Goal: Task Accomplishment & Management: Manage account settings

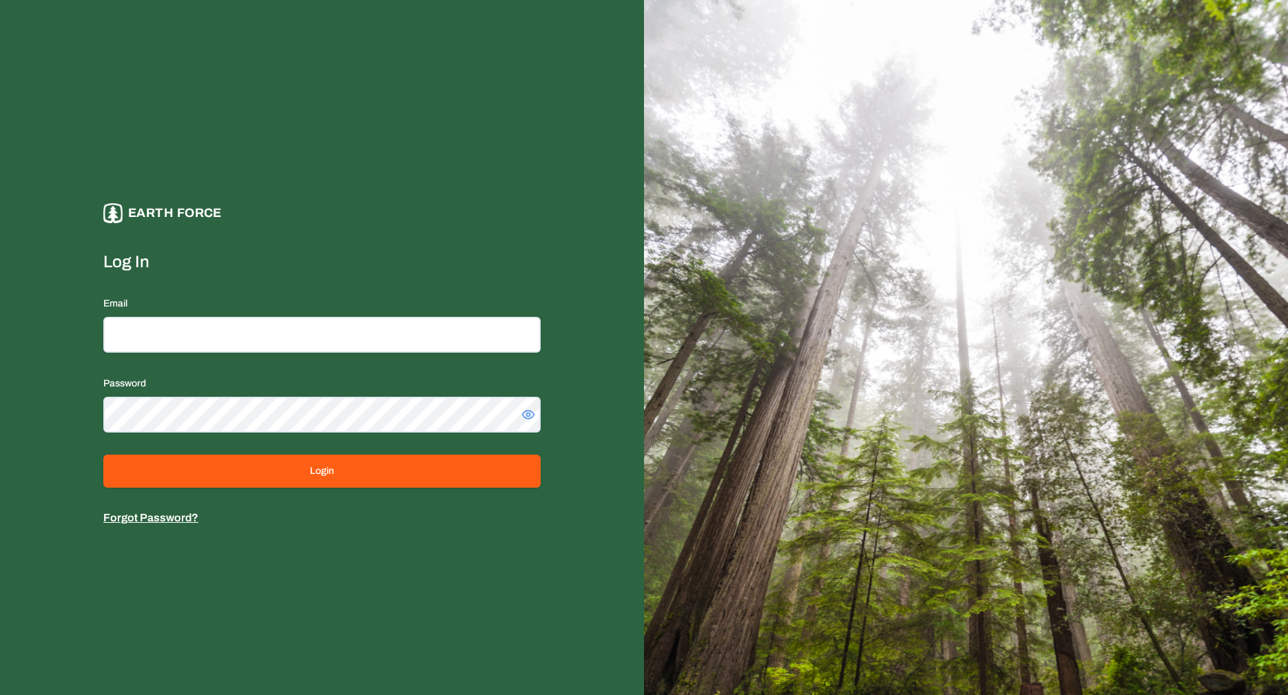
click at [417, 307] on div "Email" at bounding box center [321, 324] width 437 height 58
click at [415, 328] on input "Email" at bounding box center [321, 335] width 437 height 36
type input "**********"
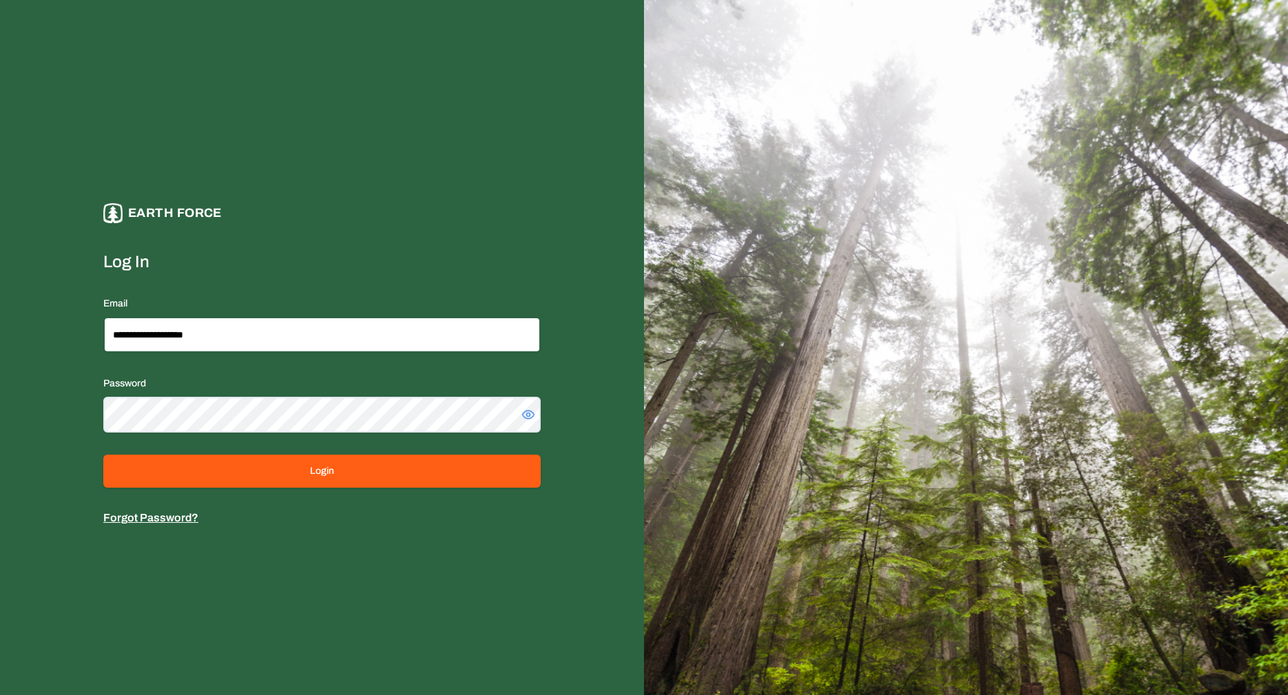
click at [103, 454] on button "Login" at bounding box center [321, 470] width 437 height 33
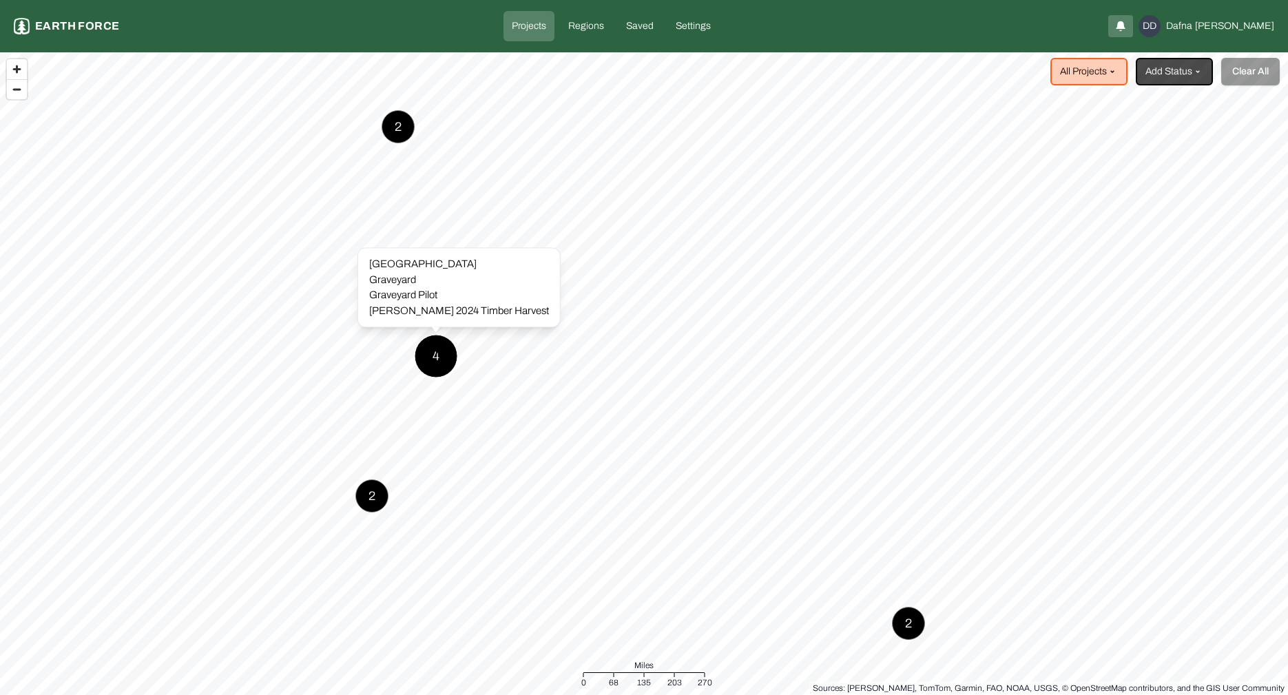
click at [439, 355] on div "4" at bounding box center [435, 356] width 43 height 43
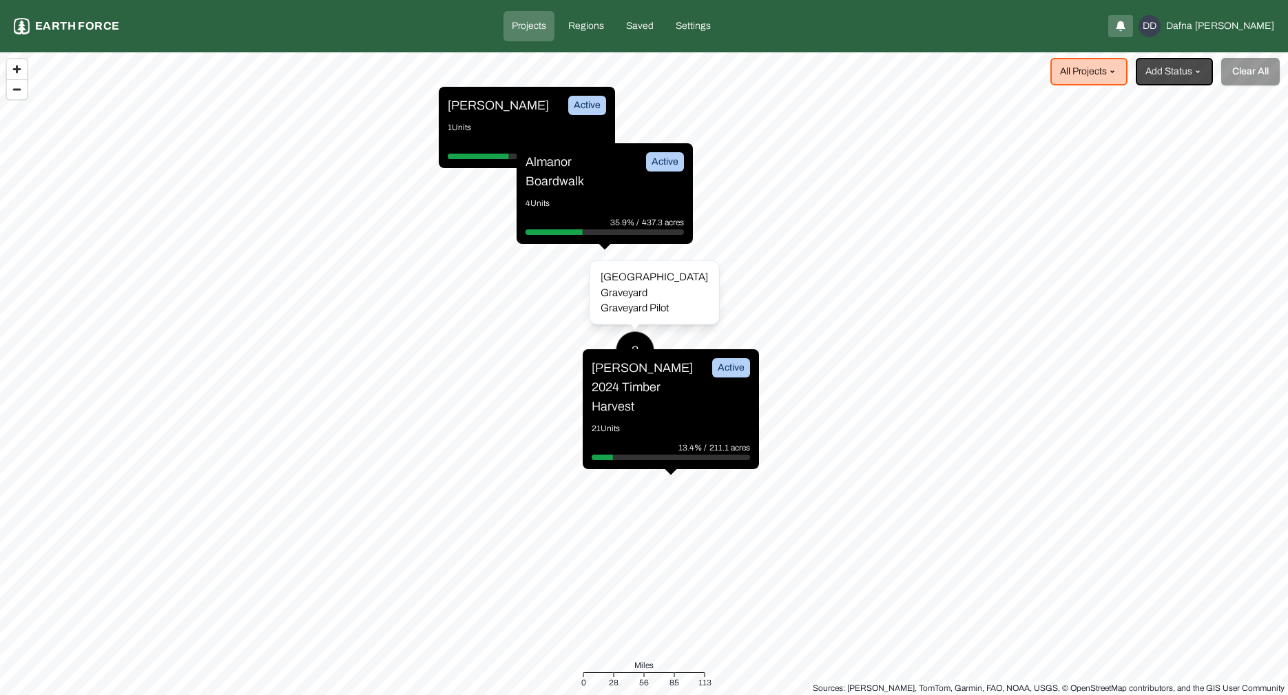
click at [645, 344] on div "3" at bounding box center [635, 350] width 39 height 39
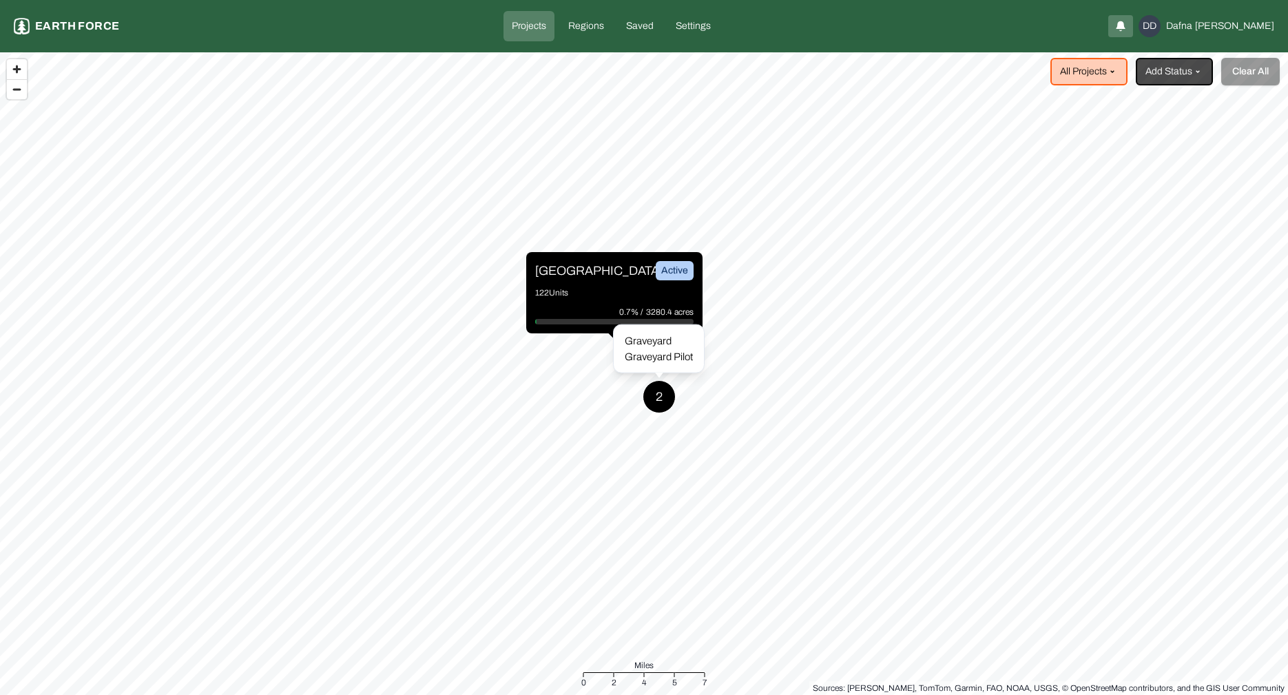
click at [663, 401] on div "2" at bounding box center [658, 396] width 33 height 33
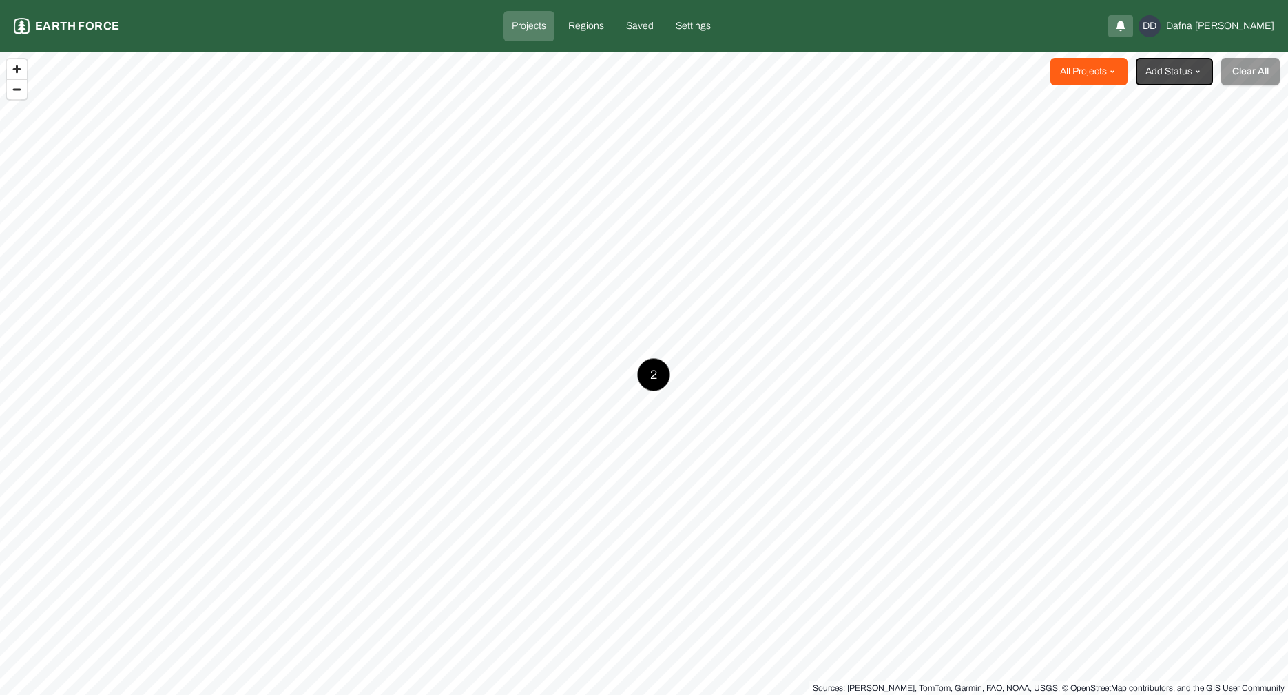
click at [1069, 76] on html "Projects Earth force Projects Regions Saved Settings DD [PERSON_NAME] Projects …" at bounding box center [644, 347] width 1288 height 695
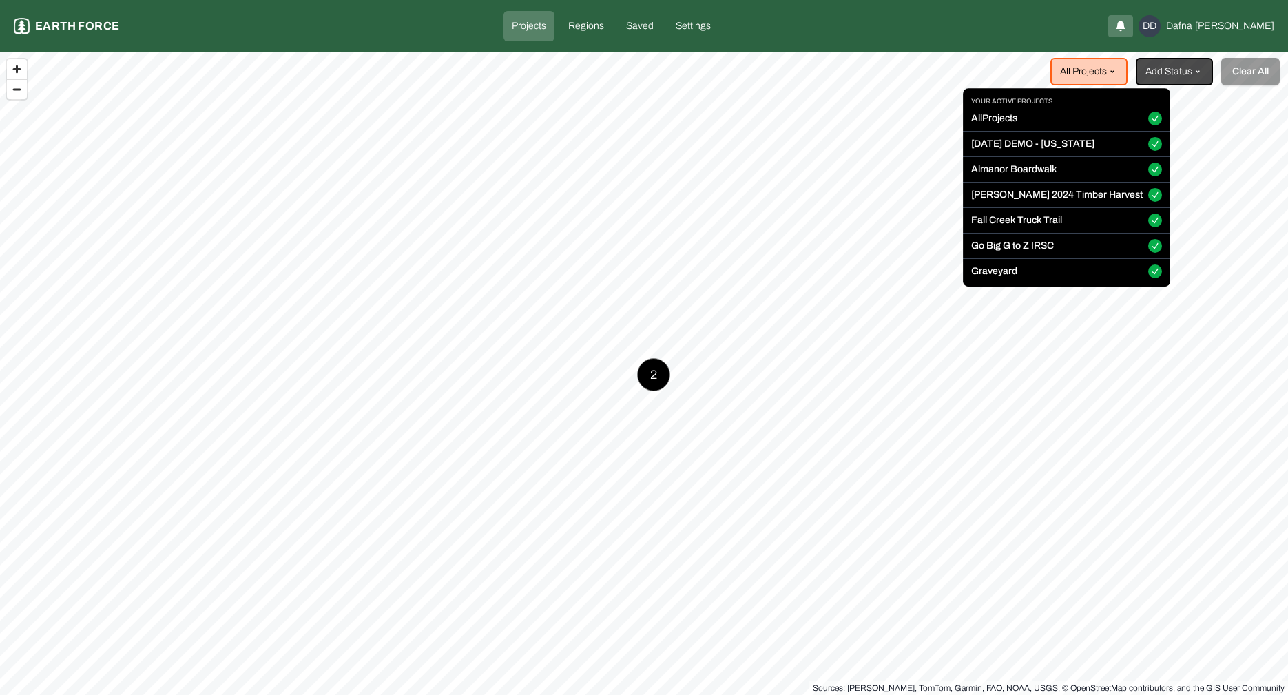
scroll to position [160, 0]
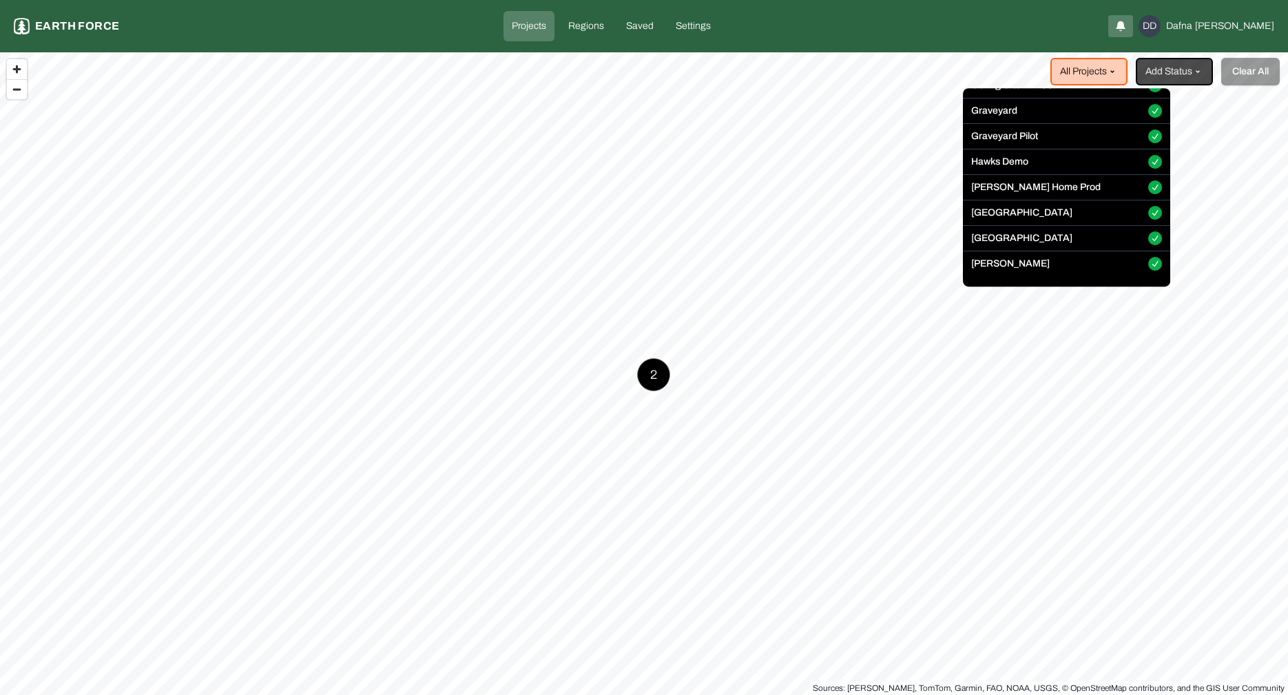
click at [1148, 136] on button "Graveyard Pilot" at bounding box center [1155, 137] width 14 height 14
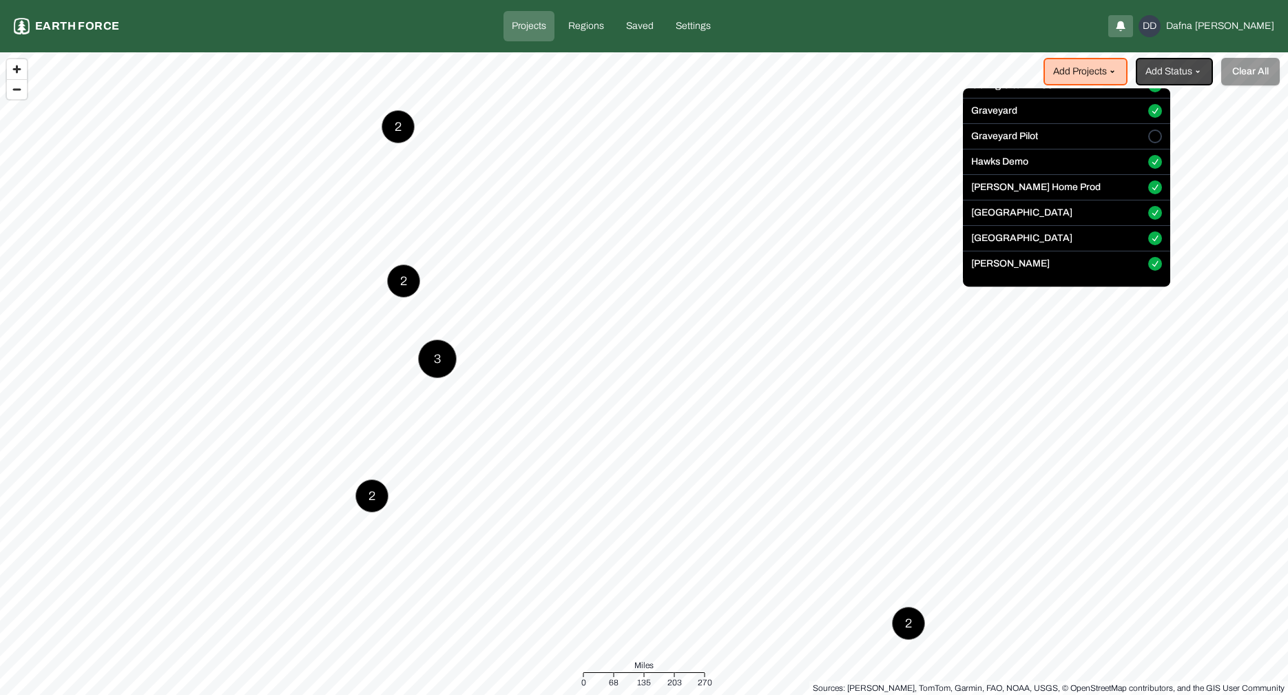
click at [443, 352] on html "Projects Earth force Projects Regions Saved Settings DD [PERSON_NAME] Add Proje…" at bounding box center [644, 347] width 1288 height 695
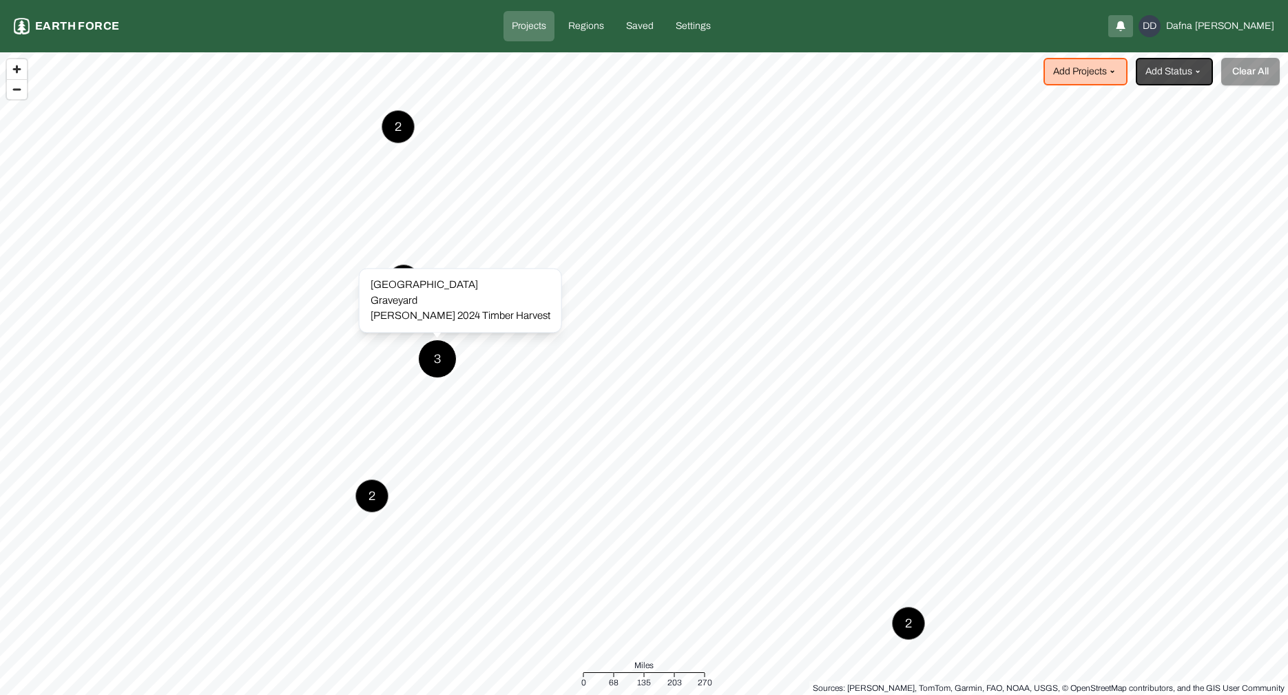
click at [428, 295] on div "Graveyard" at bounding box center [460, 301] width 180 height 16
click at [430, 360] on div "3" at bounding box center [437, 358] width 39 height 39
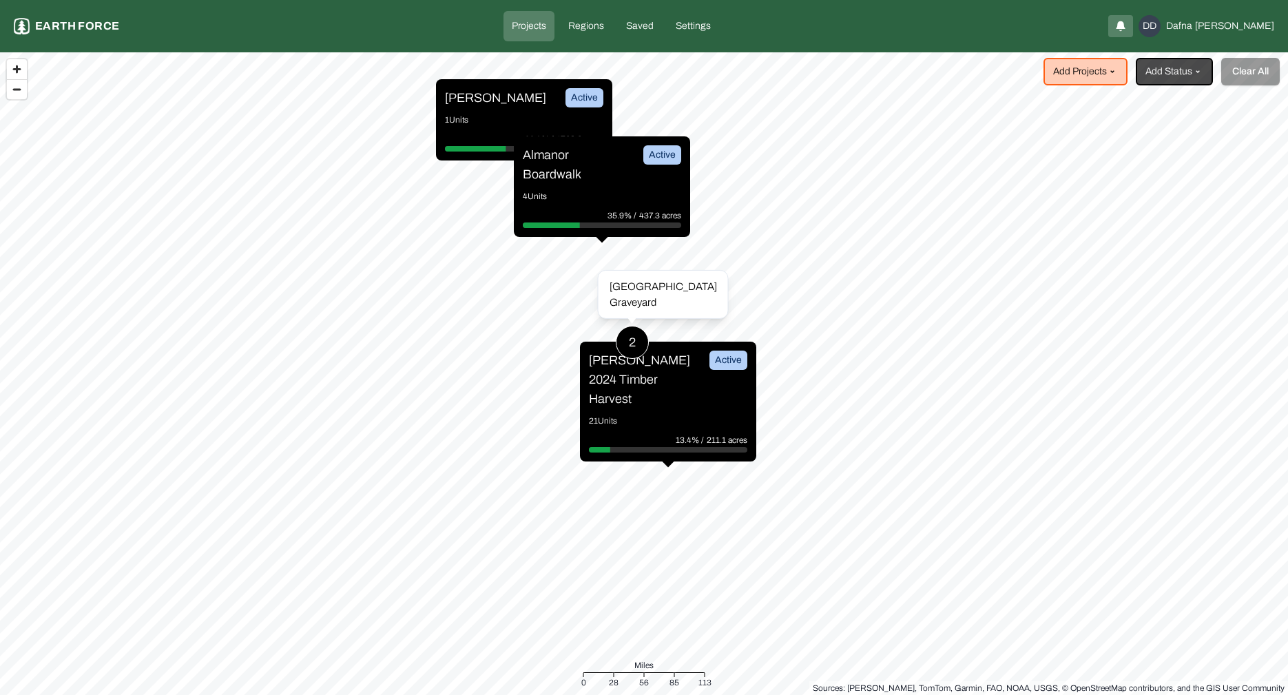
click at [633, 339] on div "2" at bounding box center [632, 342] width 33 height 33
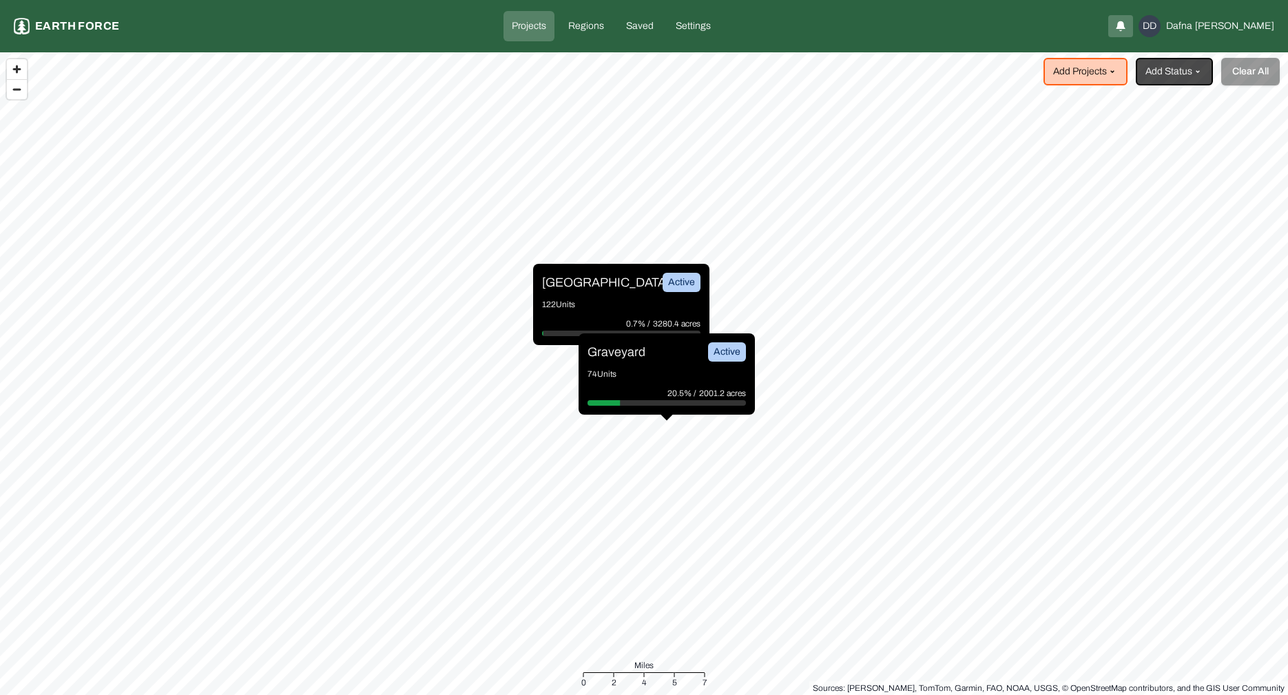
click at [624, 371] on p "74 Units" at bounding box center [666, 374] width 158 height 14
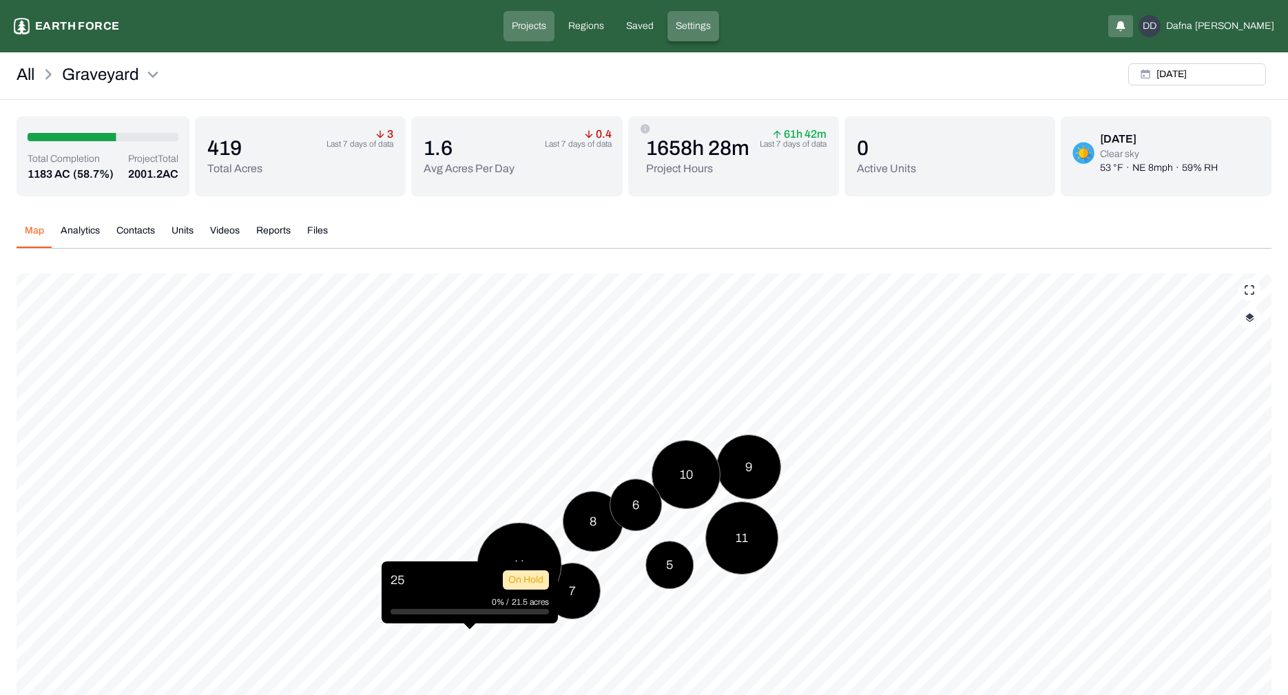
click at [707, 27] on p "Settings" at bounding box center [692, 26] width 35 height 14
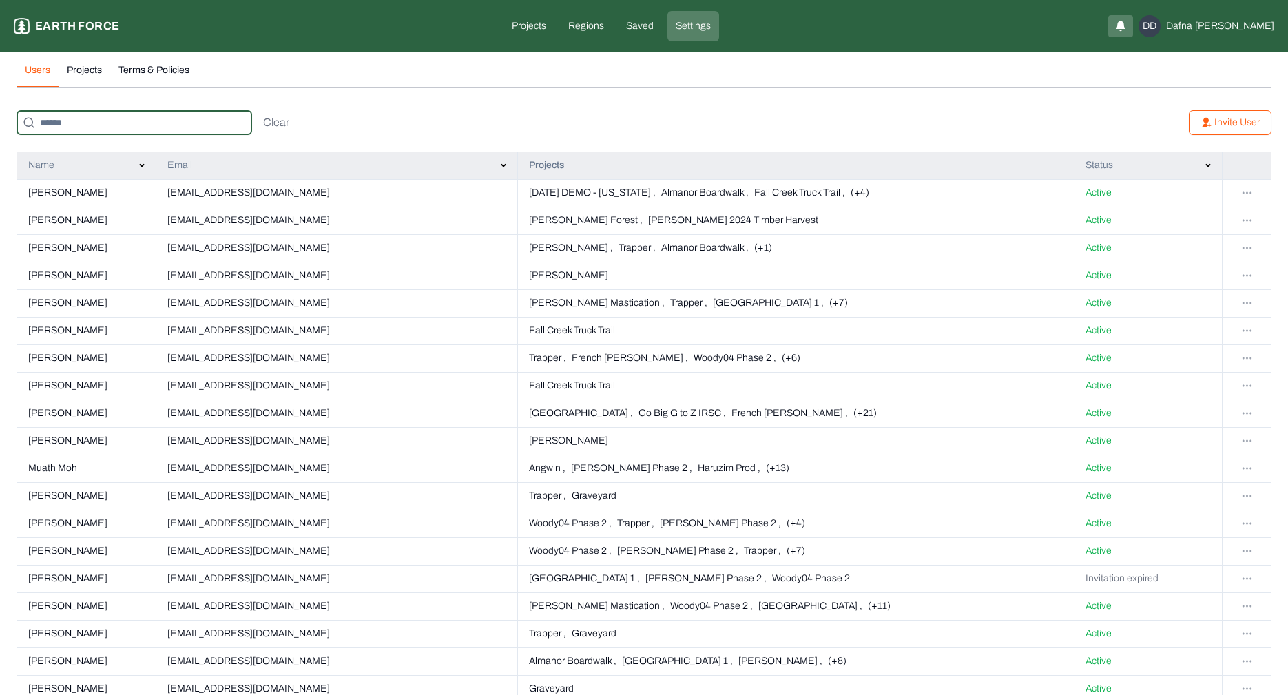
click at [152, 113] on input at bounding box center [134, 122] width 235 height 25
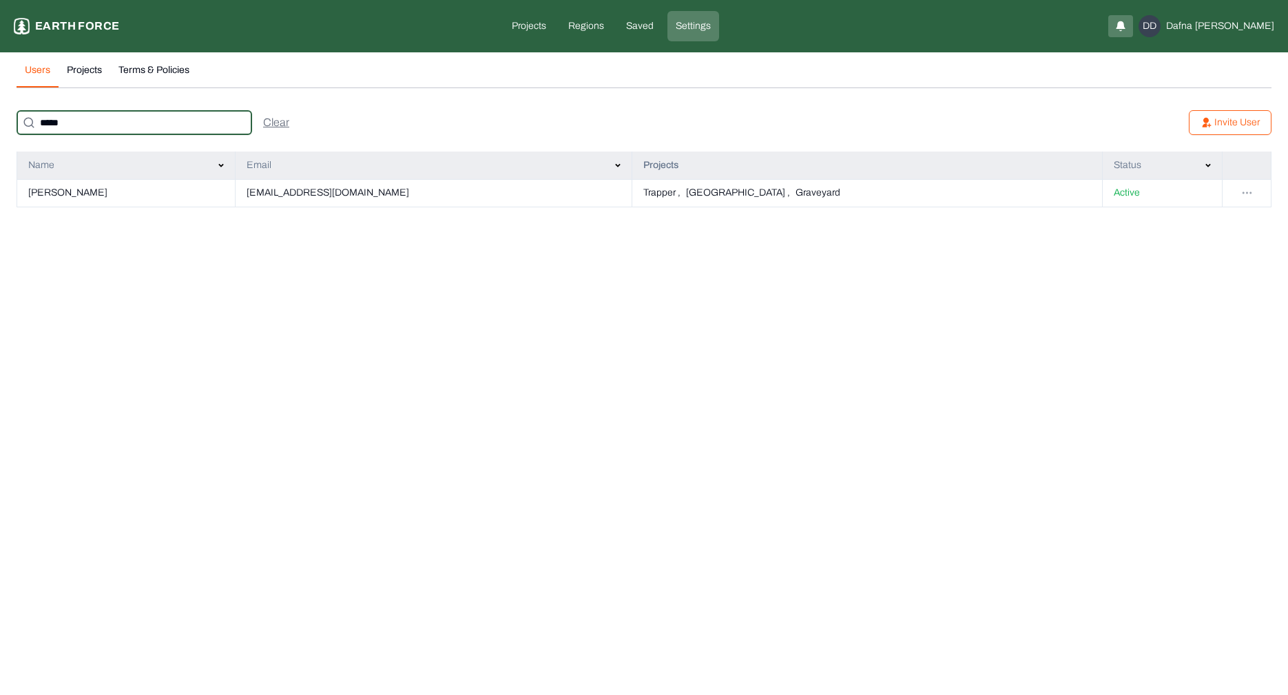
type input "*****"
click at [1250, 196] on html "Settings Earth force Projects Regions Saved Settings DD [PERSON_NAME] Users Pro…" at bounding box center [644, 112] width 1288 height 224
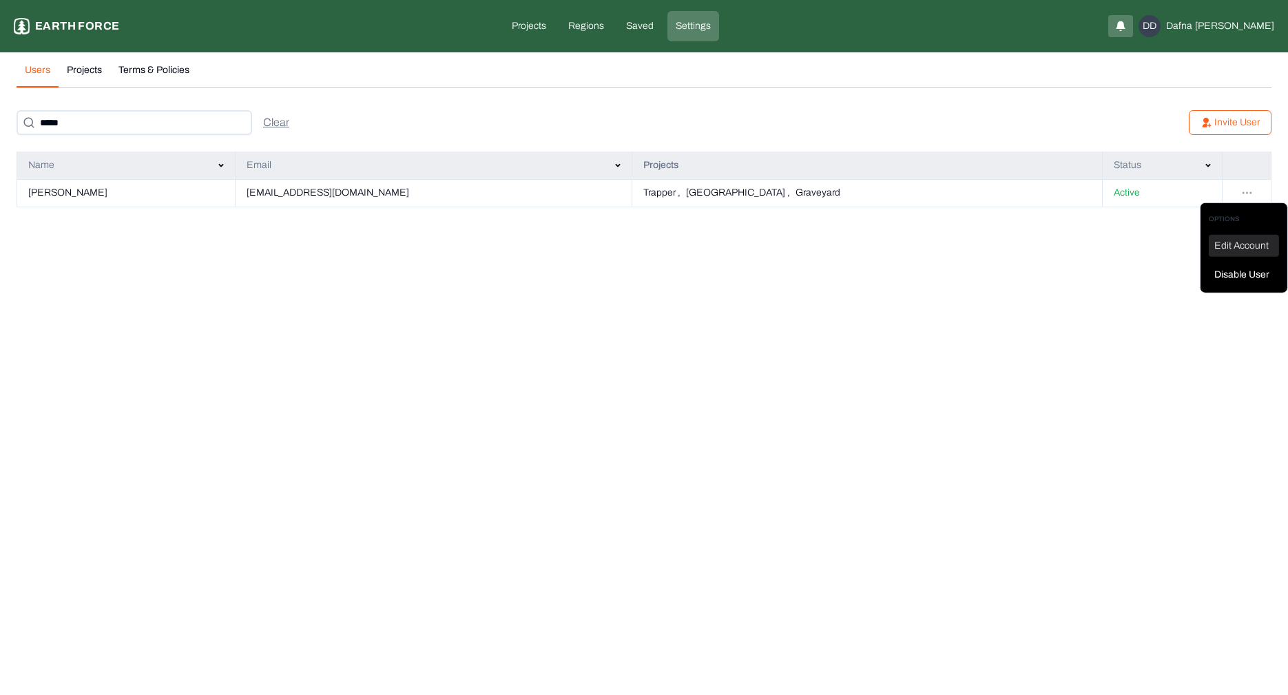
click at [1241, 250] on div "Edit Account" at bounding box center [1243, 246] width 70 height 22
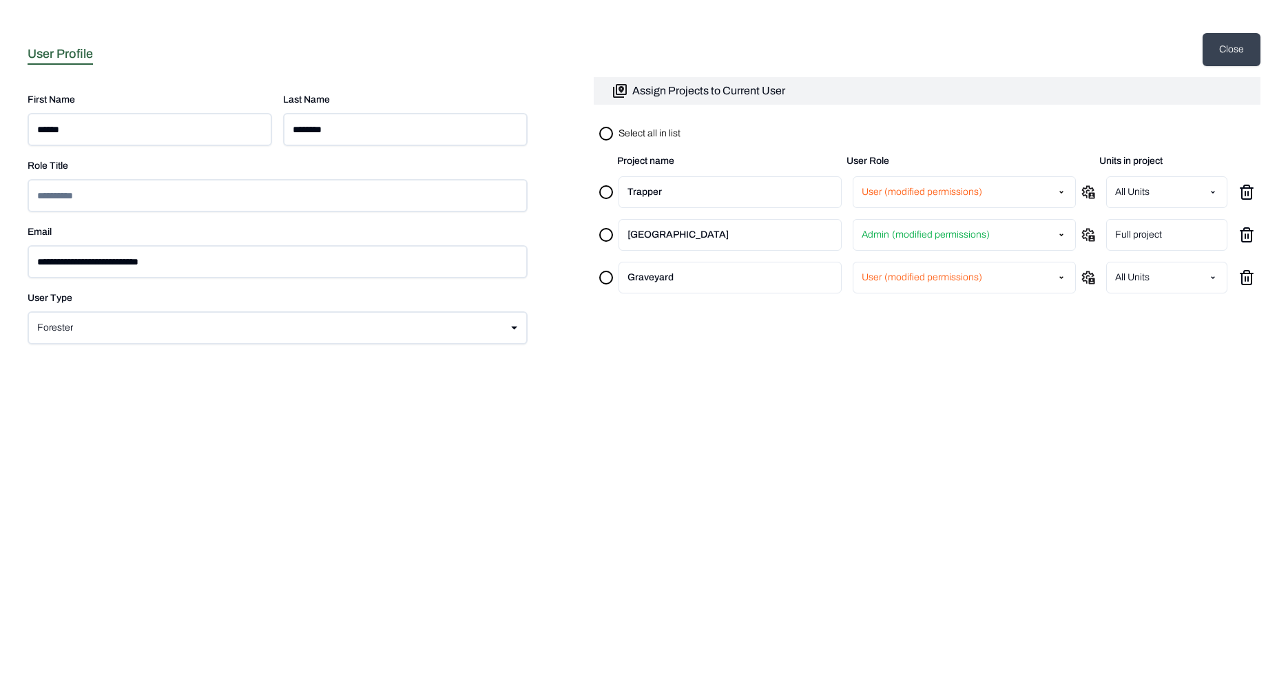
click at [896, 121] on html "**********" at bounding box center [644, 60] width 1288 height 121
click at [1063, 337] on button "button" at bounding box center [1060, 335] width 11 height 11
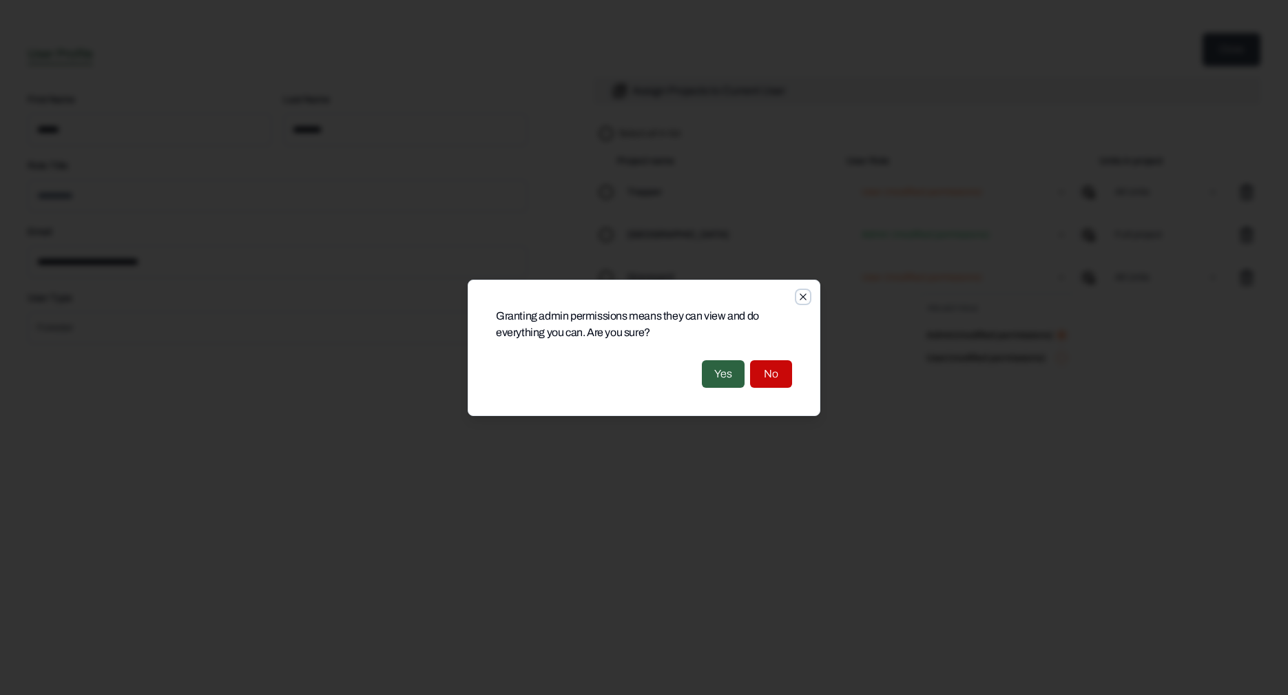
click at [804, 295] on icon "button" at bounding box center [802, 296] width 6 height 6
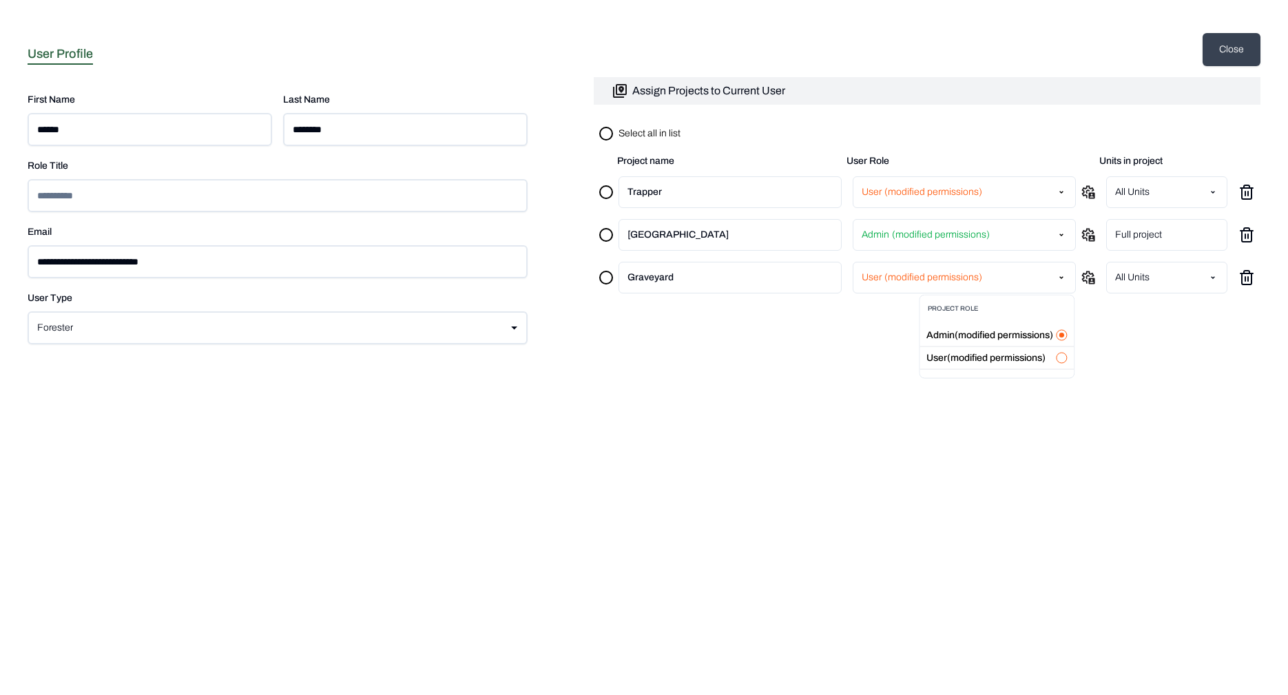
click at [933, 121] on html "**********" at bounding box center [644, 60] width 1288 height 121
click at [971, 121] on html "**********" at bounding box center [644, 60] width 1288 height 121
click at [1045, 331] on label "Admin(modified permissions)" at bounding box center [989, 335] width 127 height 10
click at [1071, 331] on div "Admin(modified permissions)" at bounding box center [996, 335] width 154 height 23
click at [1066, 332] on button "button" at bounding box center [1060, 335] width 11 height 11
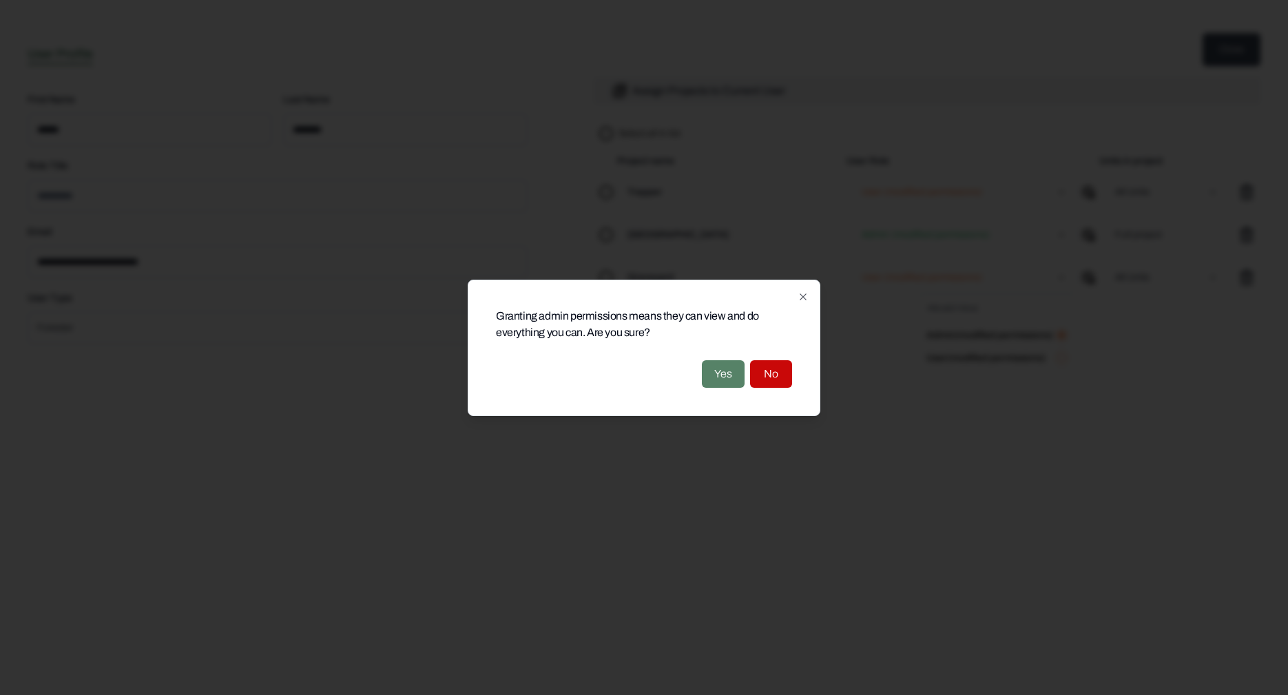
click at [717, 377] on button "Yes" at bounding box center [723, 374] width 43 height 28
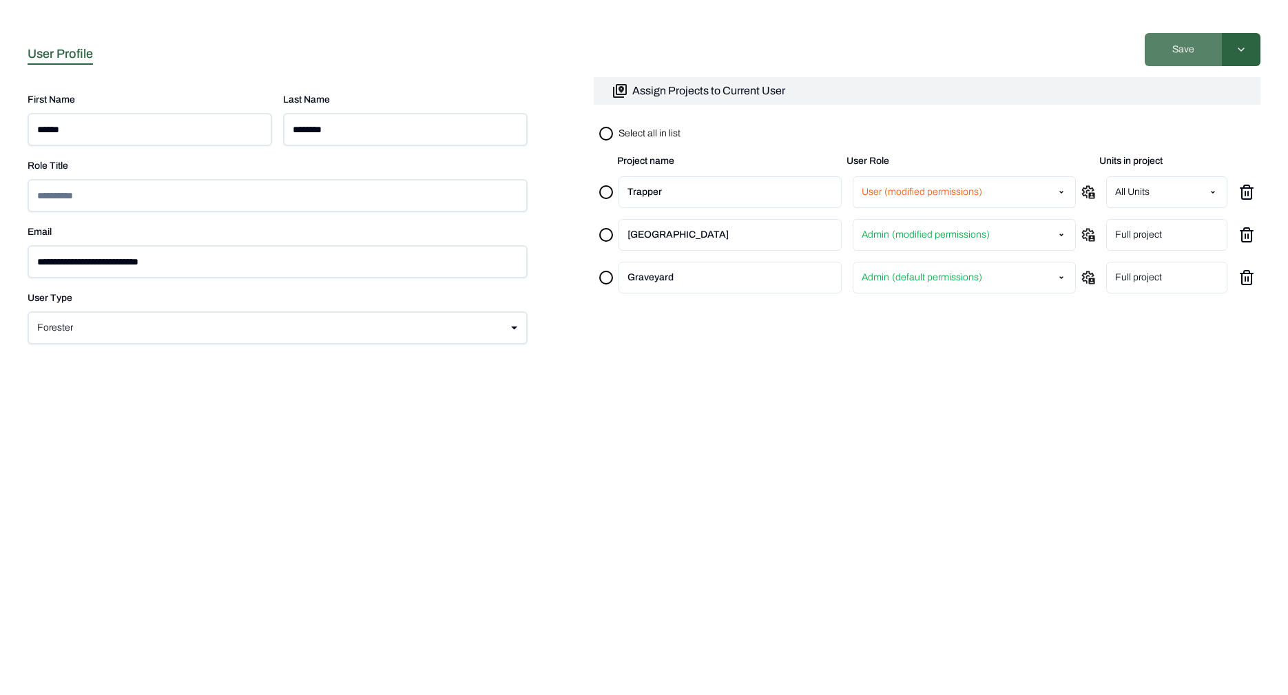
click at [1198, 51] on button "Save" at bounding box center [1182, 49] width 77 height 33
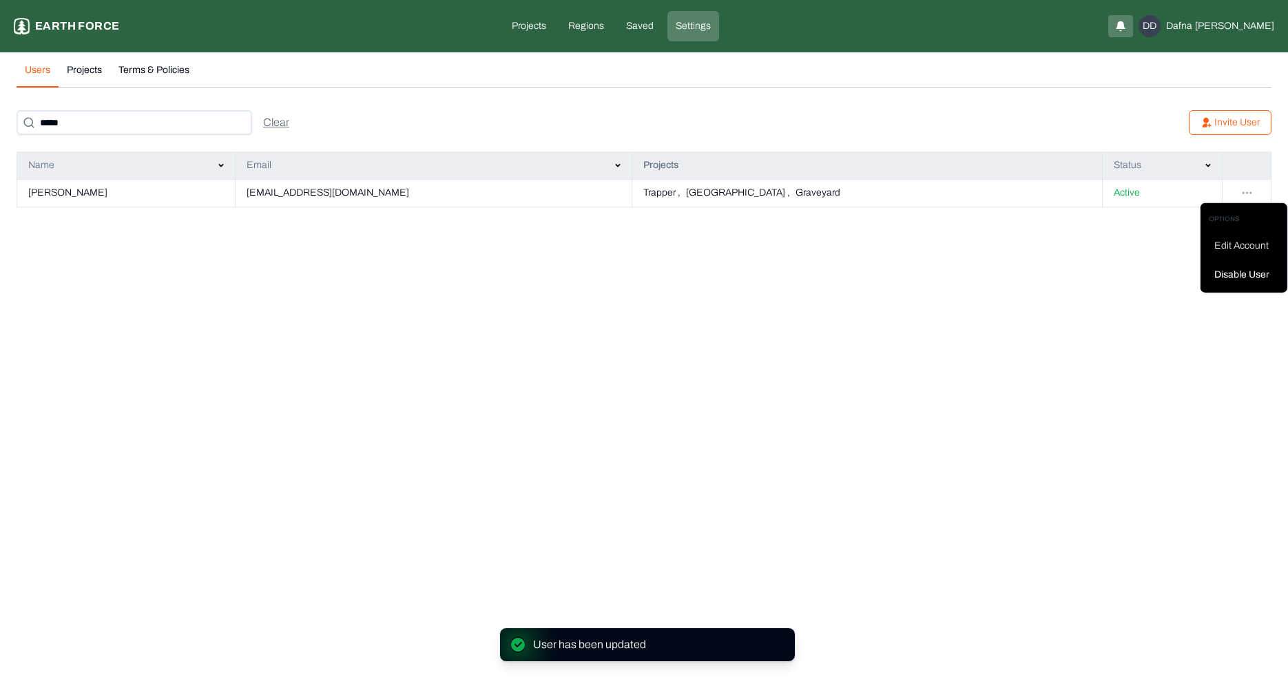
click at [1240, 189] on html "User has been updated Settings Earth force Projects Regions Saved Settings DD […" at bounding box center [644, 112] width 1288 height 224
click at [1229, 239] on div "Edit Account" at bounding box center [1243, 246] width 70 height 22
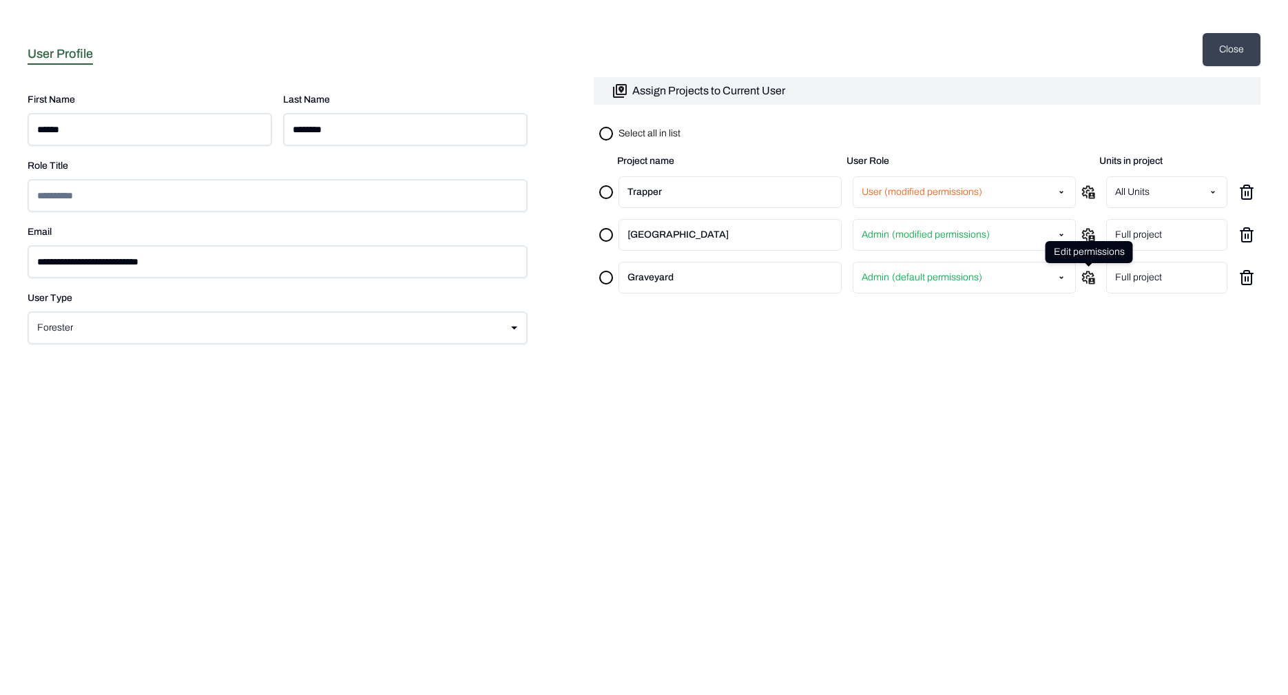
click at [1087, 272] on icon at bounding box center [1088, 278] width 14 height 14
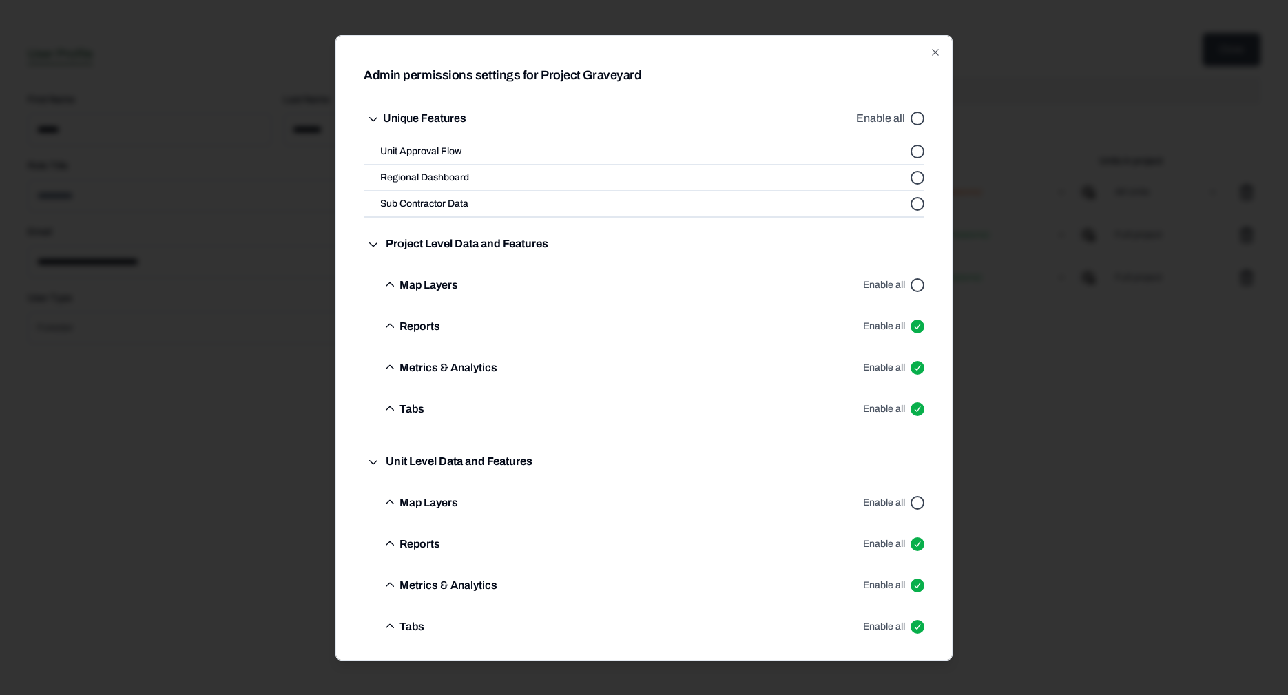
click at [397, 277] on icon "button" at bounding box center [389, 284] width 19 height 19
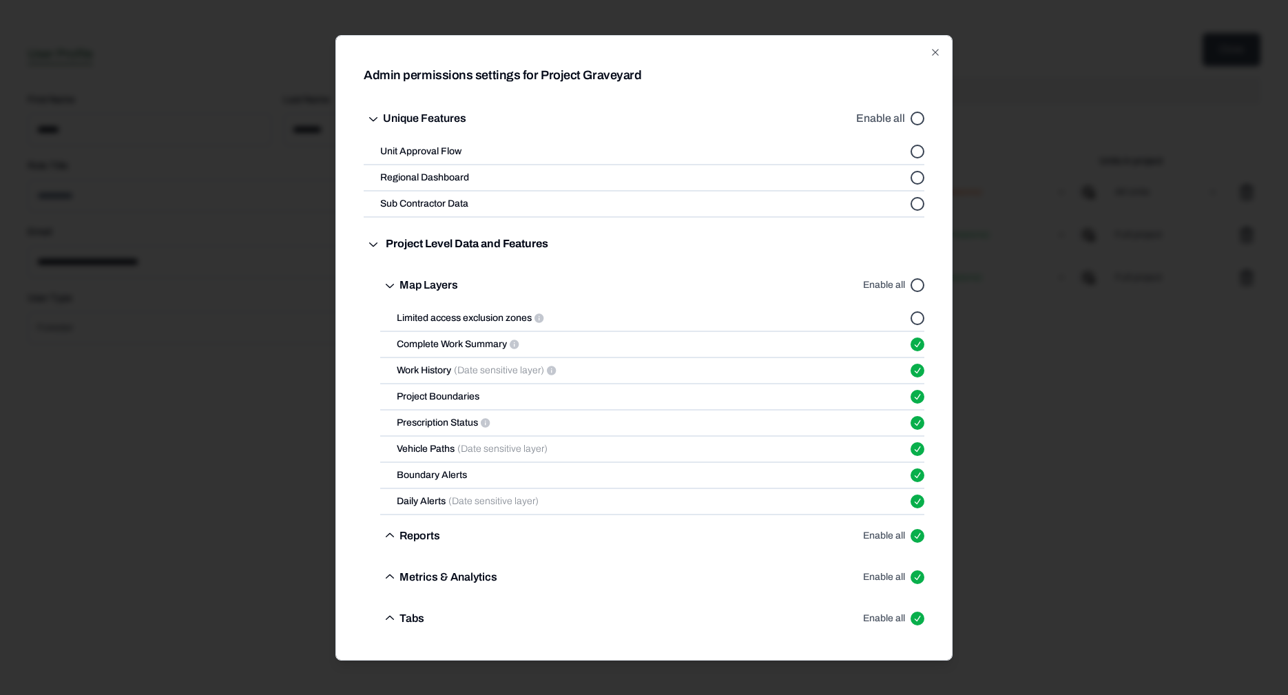
click at [407, 280] on p "Map Layers" at bounding box center [428, 284] width 59 height 17
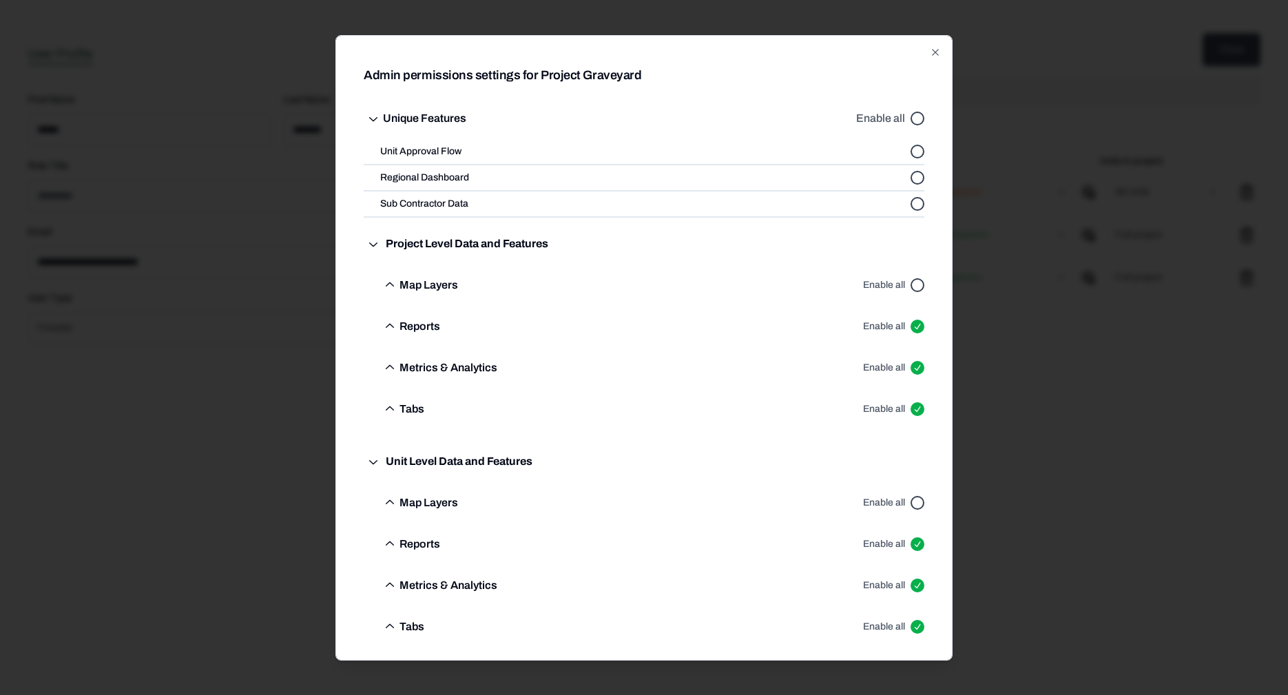
click at [918, 288] on button "Enable all" at bounding box center [917, 284] width 14 height 14
click at [916, 158] on button "button" at bounding box center [917, 151] width 14 height 14
click at [920, 119] on button "Enable all" at bounding box center [917, 118] width 14 height 14
click at [916, 158] on button "button" at bounding box center [917, 151] width 14 height 14
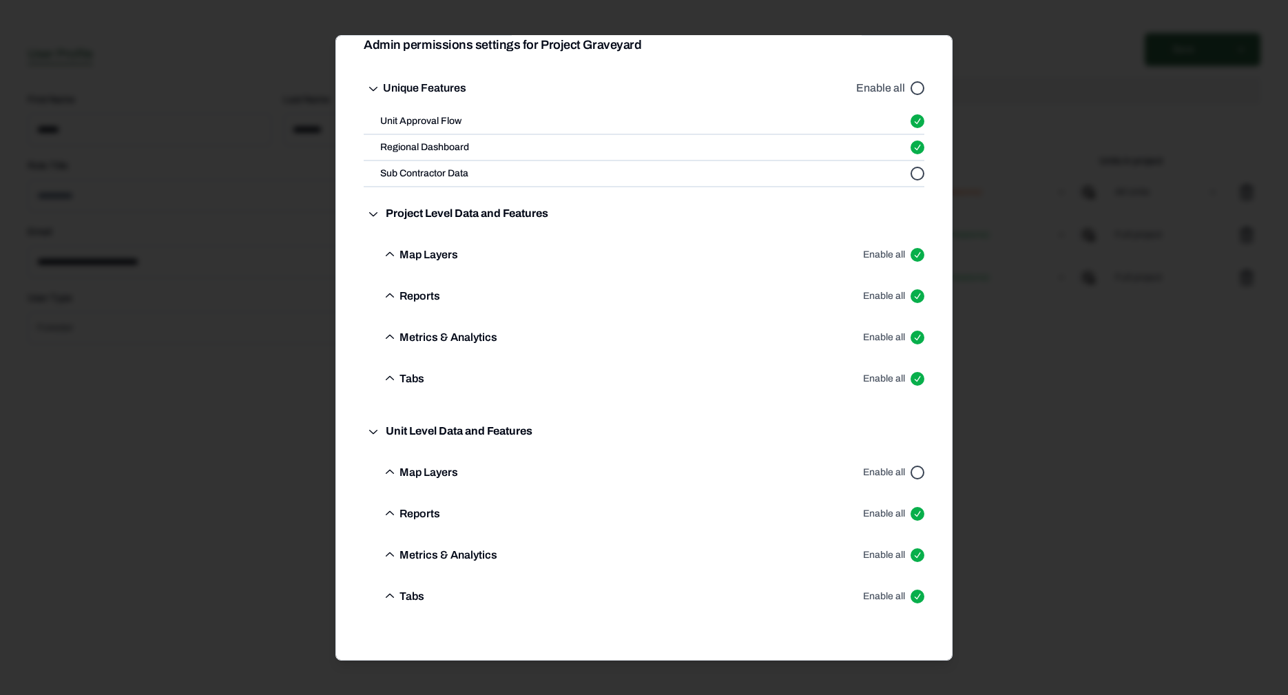
click at [923, 474] on button "Enable all" at bounding box center [917, 472] width 14 height 14
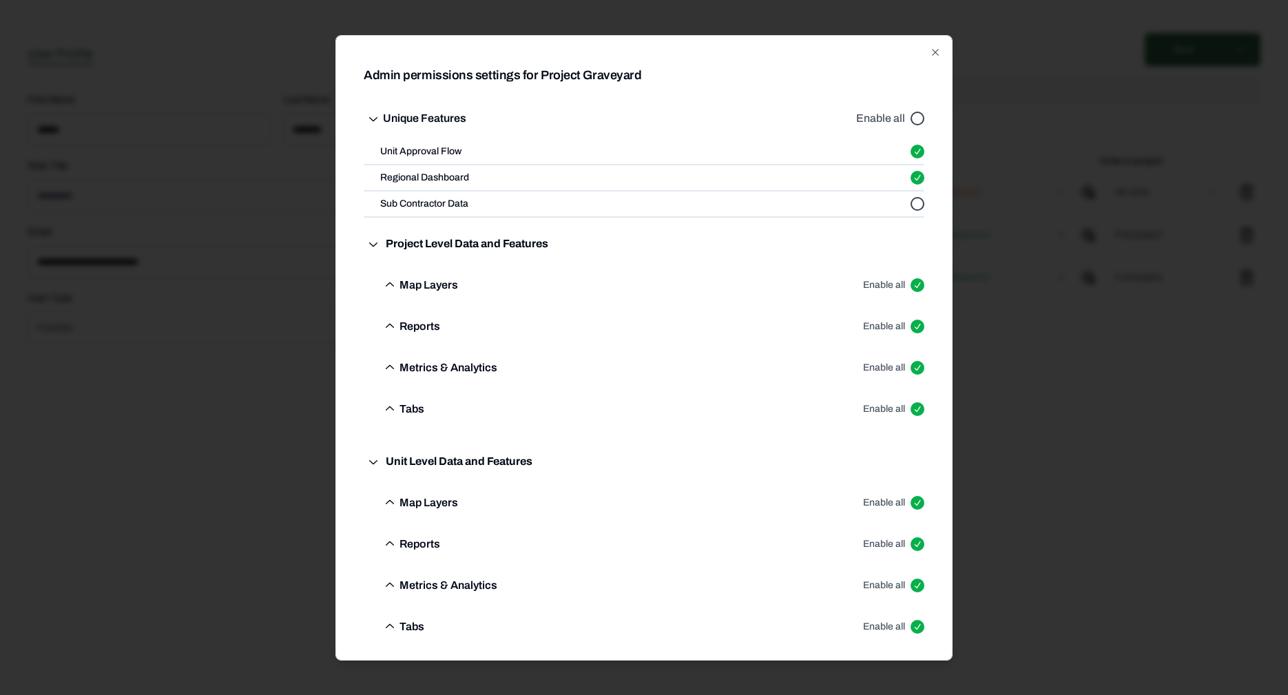
click at [1036, 378] on div at bounding box center [644, 347] width 1288 height 695
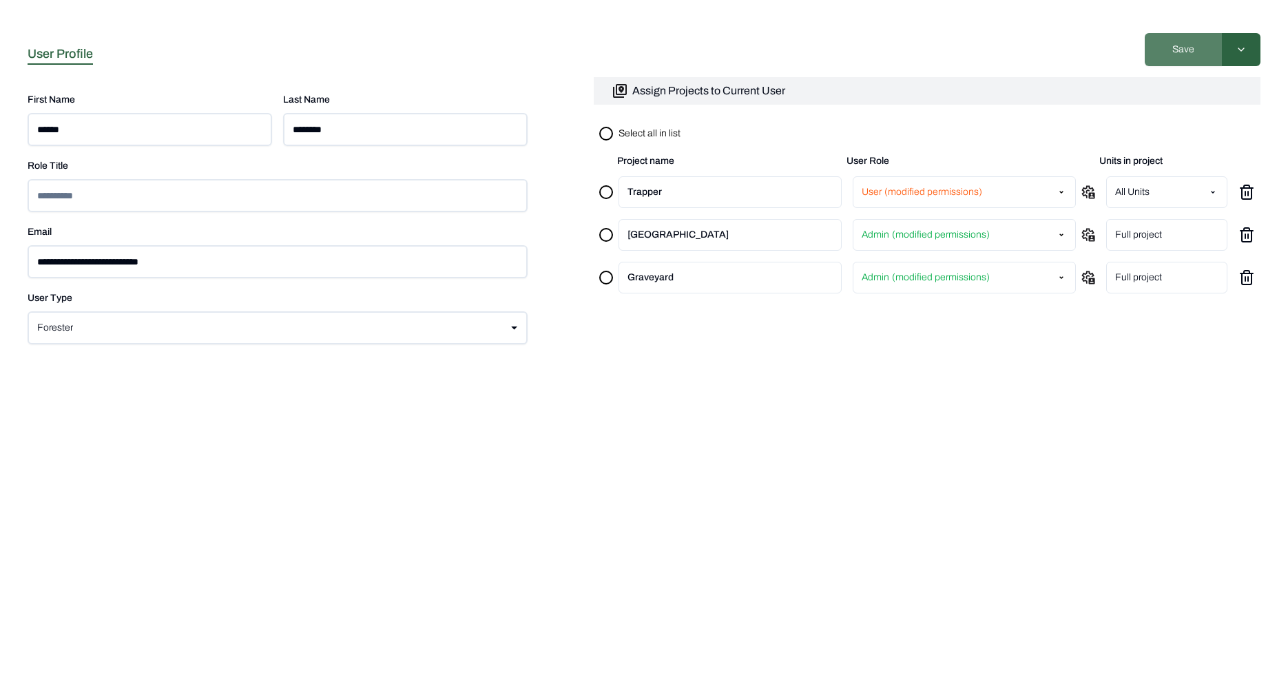
click at [1206, 59] on button "Save" at bounding box center [1182, 49] width 77 height 33
